Goal: Transaction & Acquisition: Purchase product/service

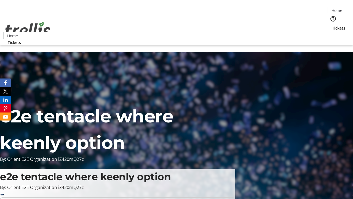
click at [332, 25] on span "Tickets" at bounding box center [338, 28] width 13 height 6
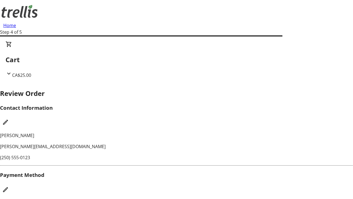
click at [9, 186] on mat-icon "Edit Payment Method" at bounding box center [5, 189] width 7 height 7
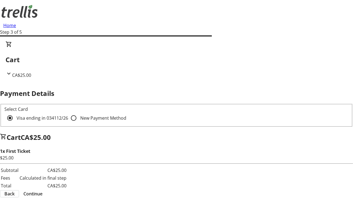
click at [68, 112] on input "New Payment Method" at bounding box center [73, 117] width 11 height 11
radio input "true"
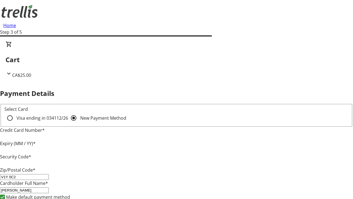
type input "V1Y 0C2"
